Goal: Information Seeking & Learning: Learn about a topic

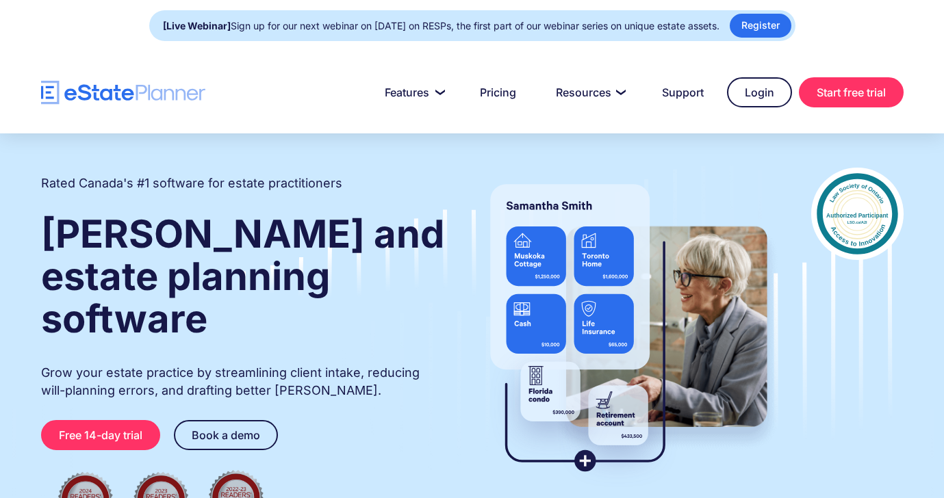
drag, startPoint x: 173, startPoint y: 87, endPoint x: 735, endPoint y: 24, distance: 565.4
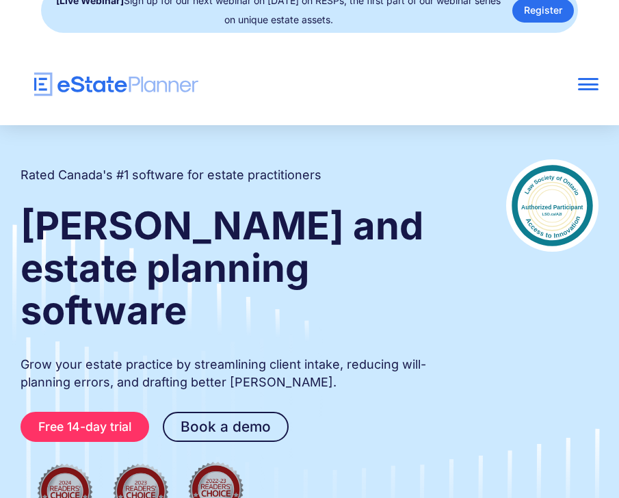
scroll to position [23, 0]
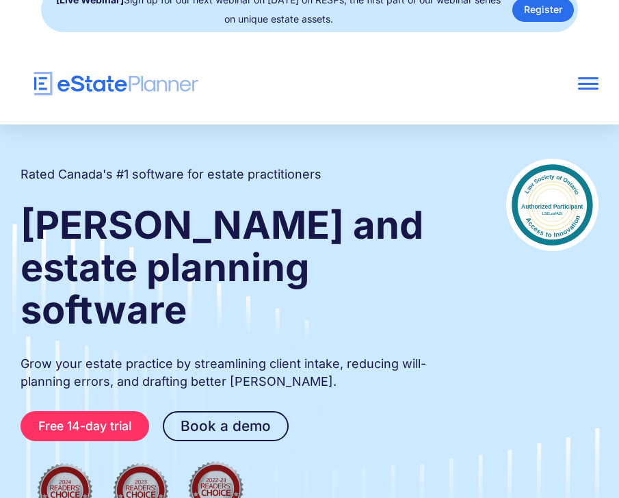
click at [21, 171] on h2 "Rated Canada's #1 software for estate practitioners" at bounding box center [171, 175] width 301 height 18
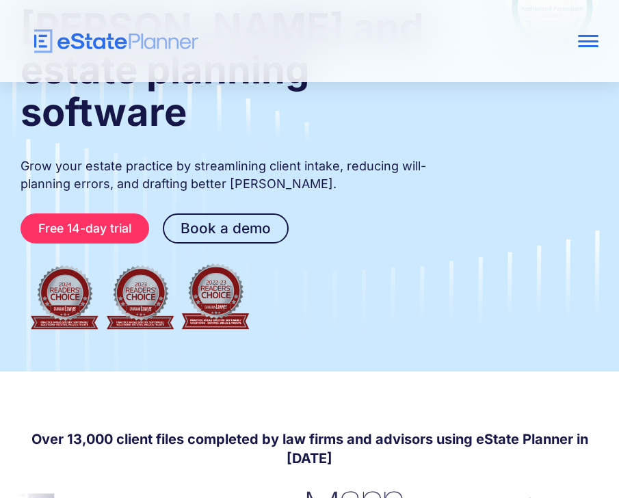
scroll to position [772, 0]
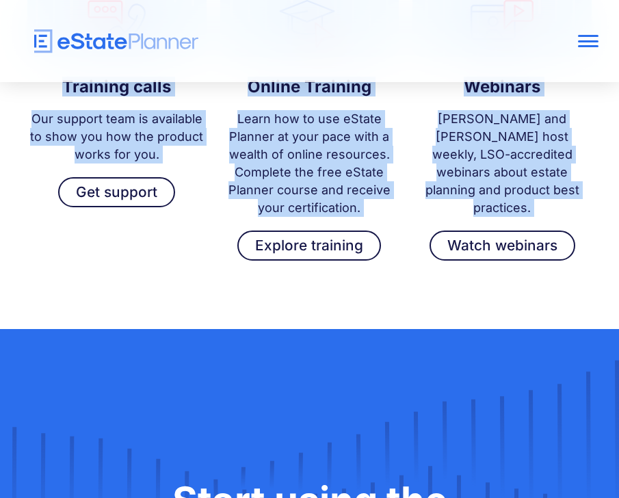
scroll to position [4054, 0]
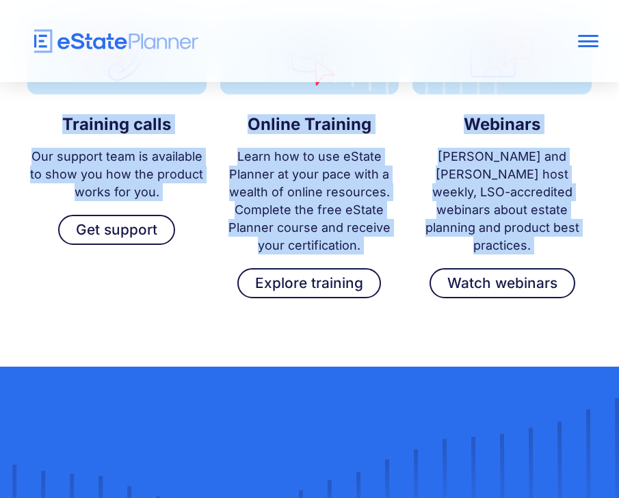
drag, startPoint x: 21, startPoint y: 196, endPoint x: 493, endPoint y: 128, distance: 477.1
copy body "Rated Canada's #1 software for estate practitioners Wills and estate planning s…"
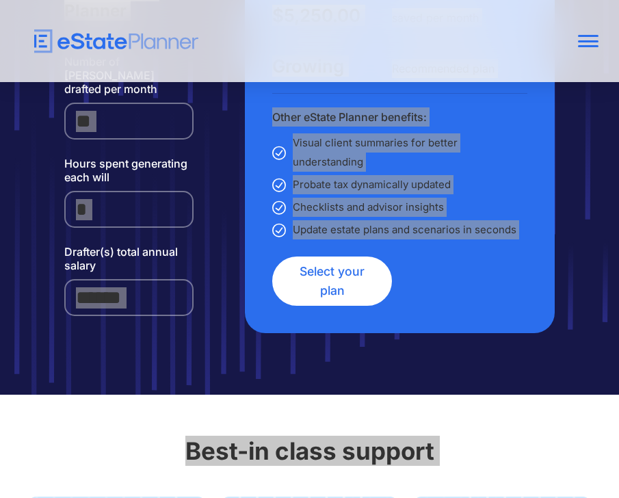
scroll to position [114, 0]
